Goal: Information Seeking & Learning: Learn about a topic

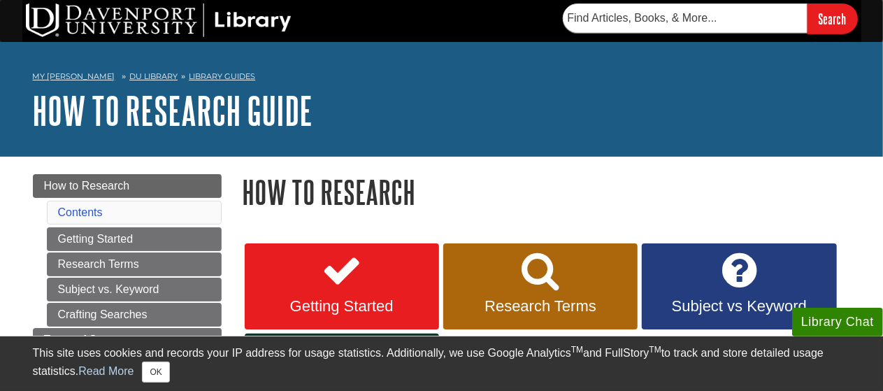
click at [493, 194] on h1 "How to Research" at bounding box center [547, 192] width 608 height 36
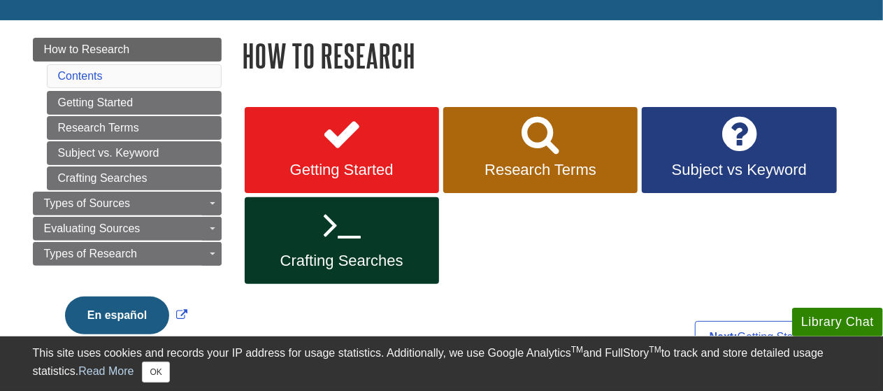
scroll to position [140, 0]
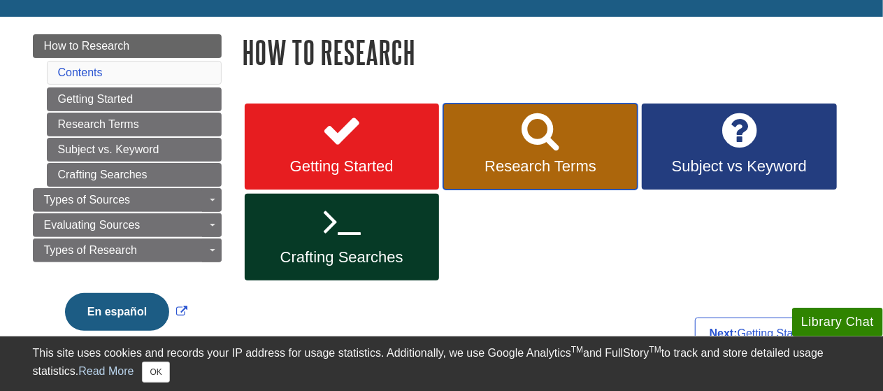
click at [505, 181] on link "Research Terms" at bounding box center [540, 146] width 194 height 87
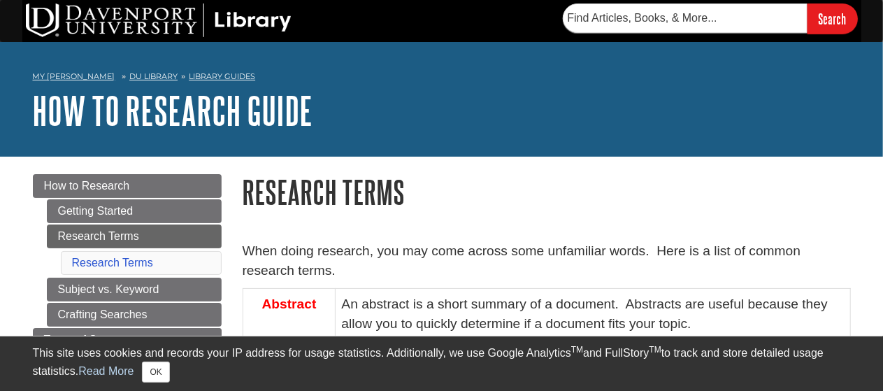
click at [460, 186] on h1 "Research Terms" at bounding box center [547, 192] width 608 height 36
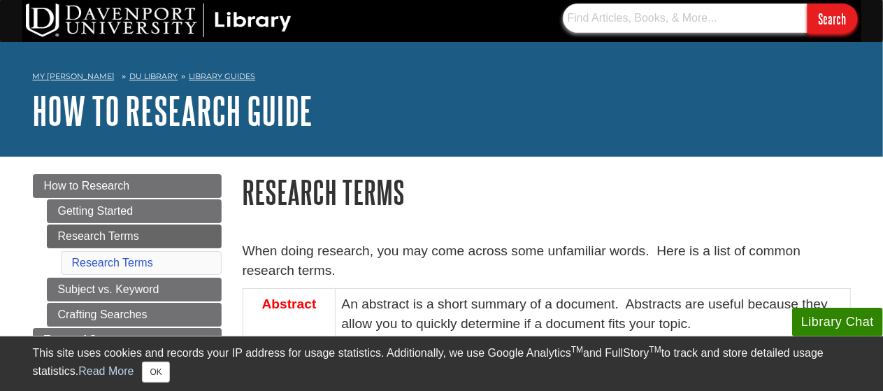
click at [614, 22] on input "text" at bounding box center [685, 17] width 245 height 29
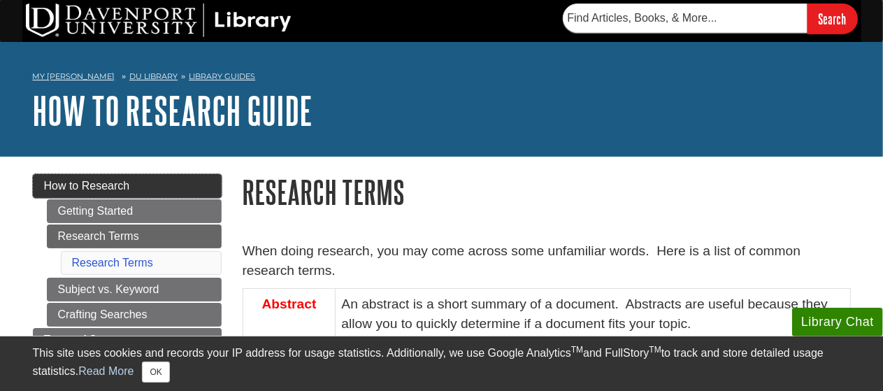
click at [166, 194] on link "How to Research" at bounding box center [127, 186] width 189 height 24
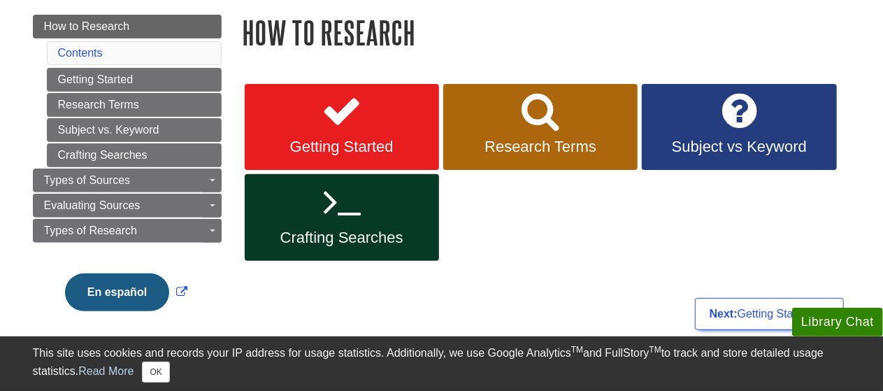
scroll to position [168, 0]
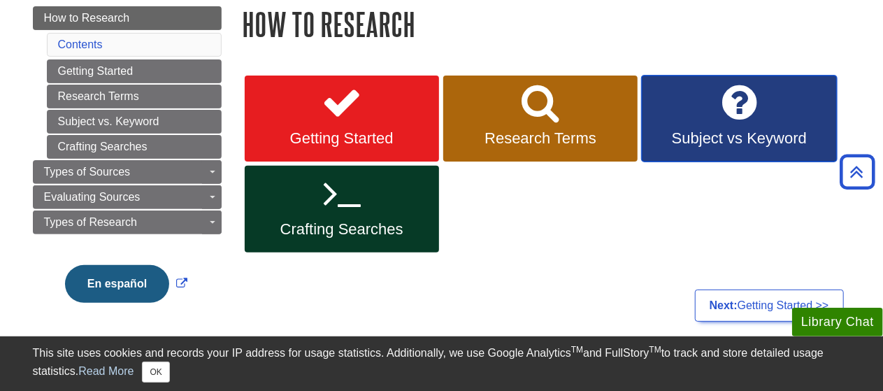
click at [773, 92] on link "Subject vs Keyword" at bounding box center [739, 118] width 194 height 87
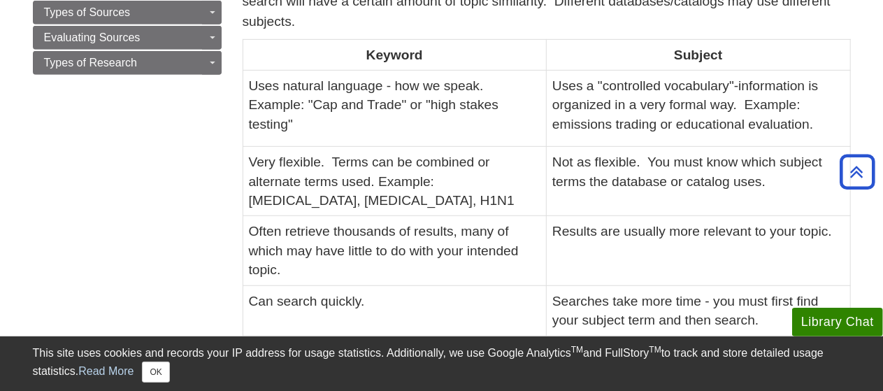
scroll to position [363, 0]
